Goal: Task Accomplishment & Management: Complete application form

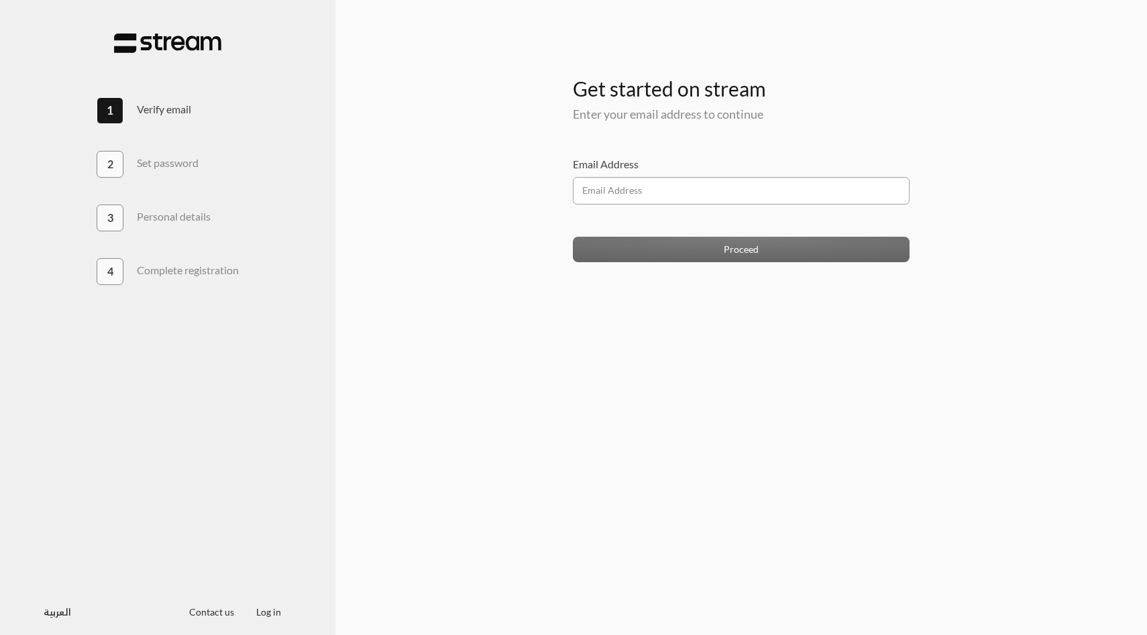
click at [640, 197] on input "Email Address" at bounding box center [741, 190] width 337 height 27
type input "[EMAIL_ADDRESS][DOMAIN_NAME]"
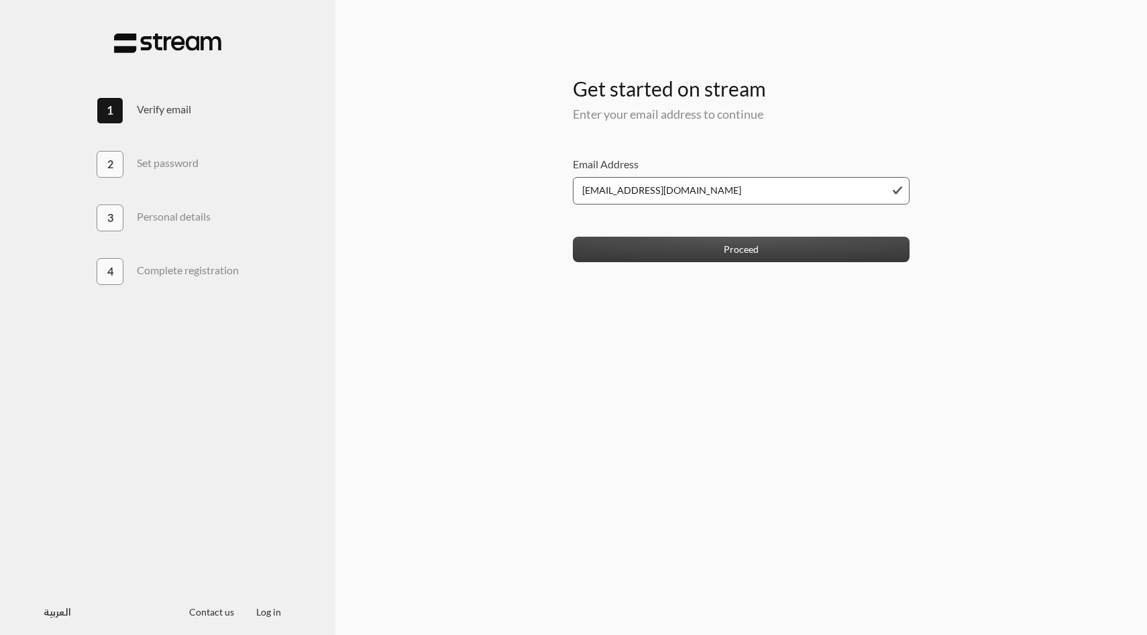
click at [661, 245] on button "Proceed" at bounding box center [741, 249] width 337 height 25
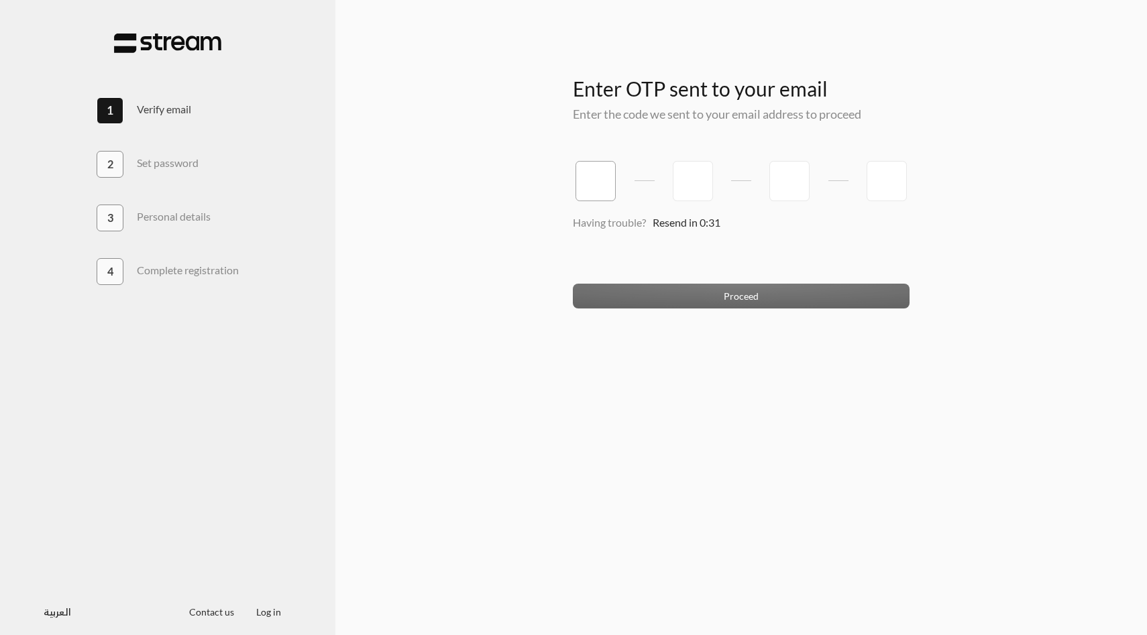
paste input "8"
type input "8"
type input "5"
type input "9"
type input "1"
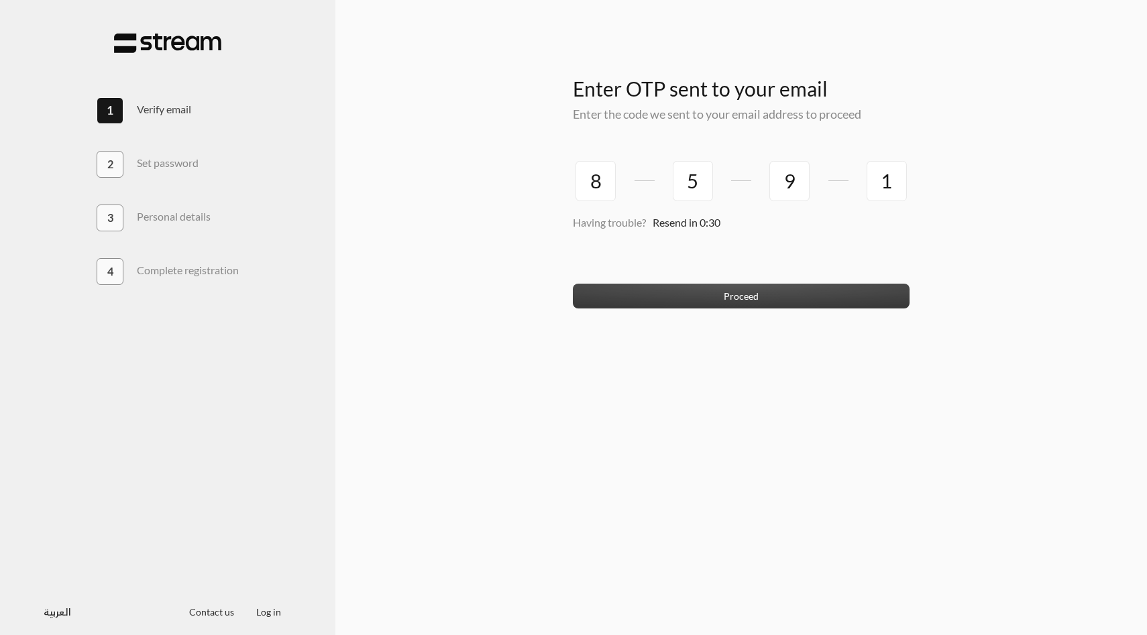
click at [638, 297] on button "Proceed" at bounding box center [741, 296] width 337 height 25
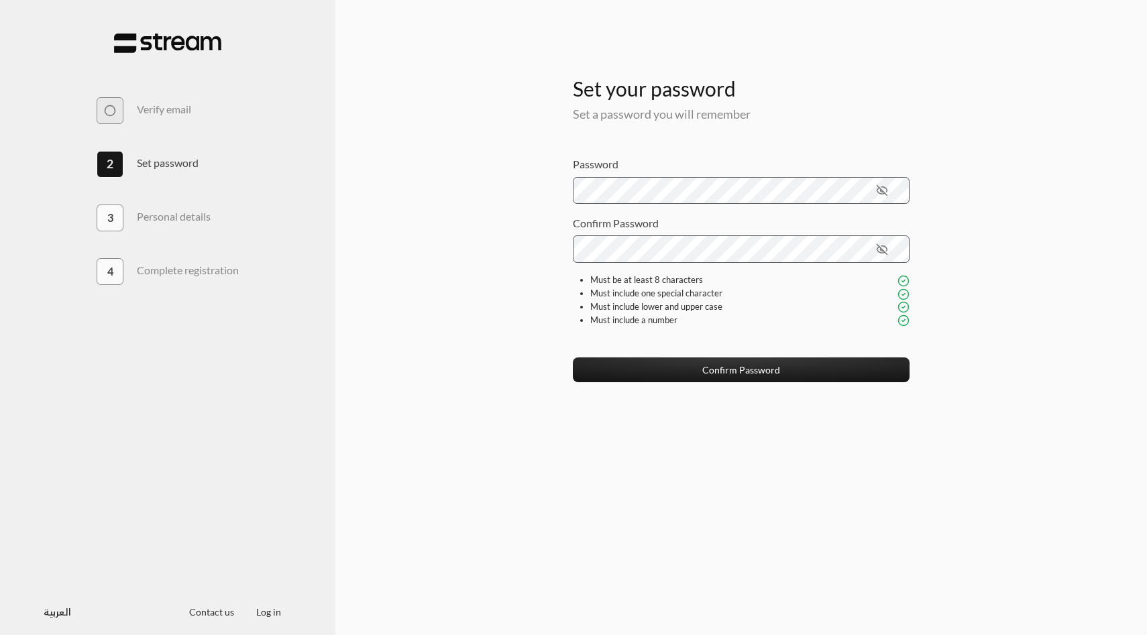
click at [632, 317] on div "Must include a number" at bounding box center [750, 319] width 320 height 13
click at [692, 301] on div "Must include lower and upper case" at bounding box center [750, 306] width 320 height 13
click at [717, 365] on button "Confirm Password" at bounding box center [741, 369] width 337 height 25
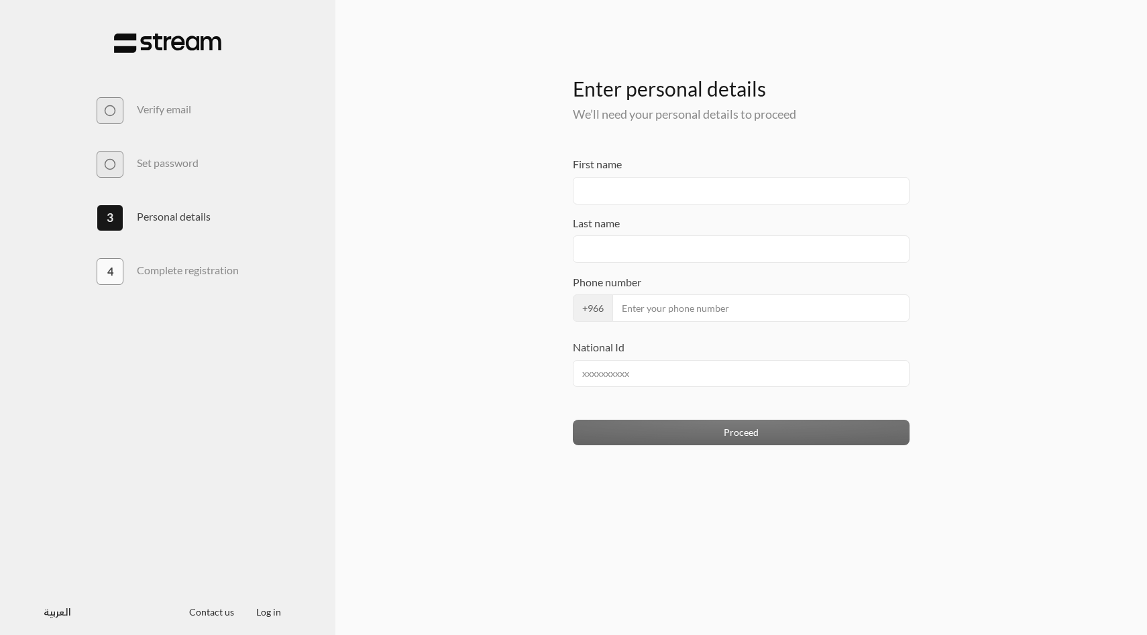
click at [227, 286] on div at bounding box center [168, 298] width 142 height 27
click at [227, 274] on h3 "Complete registration" at bounding box center [188, 270] width 102 height 13
